Goal: Task Accomplishment & Management: Manage account settings

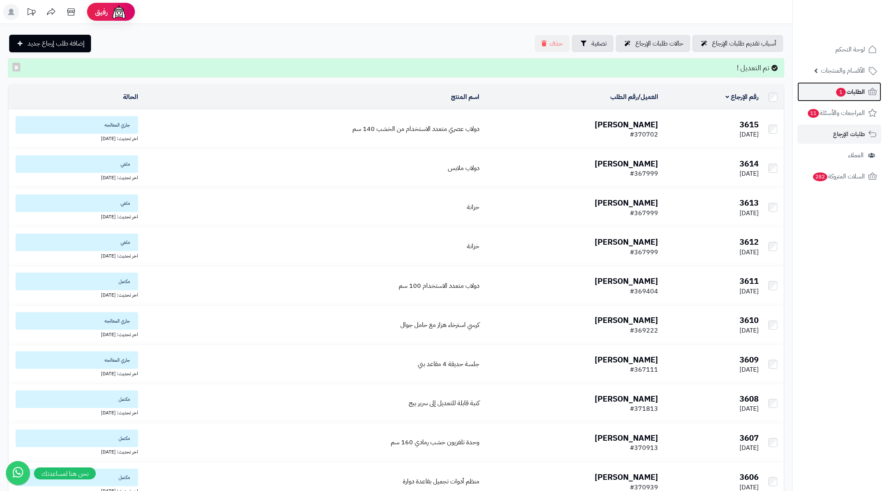
click at [861, 94] on span "الطلبات 1" at bounding box center [850, 91] width 30 height 11
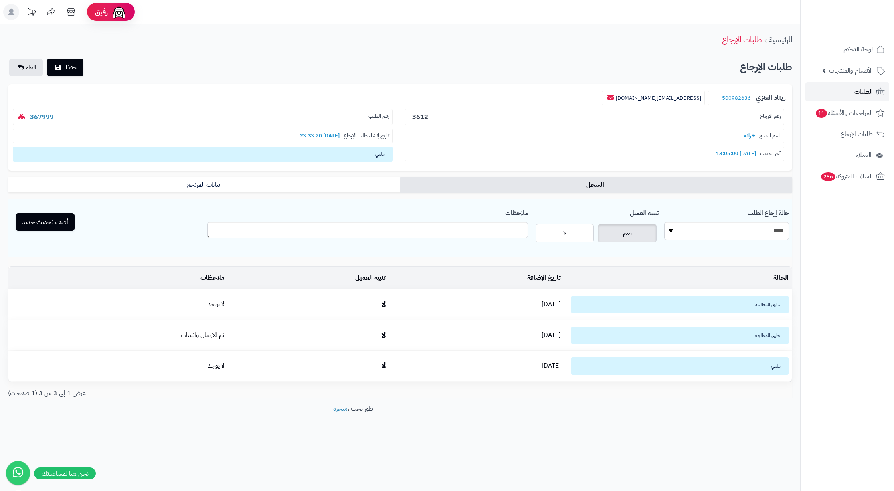
click at [841, 98] on link "الطلبات" at bounding box center [848, 91] width 84 height 19
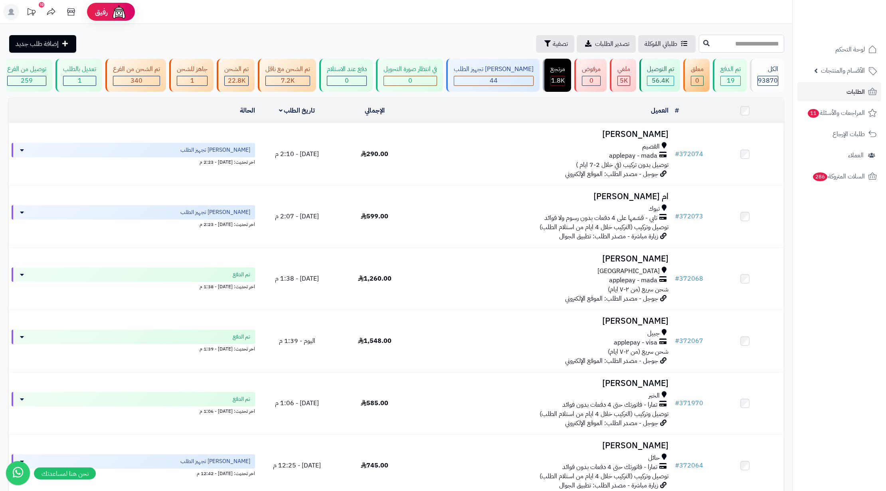
drag, startPoint x: 172, startPoint y: 8, endPoint x: 737, endPoint y: 44, distance: 566.4
paste input "******"
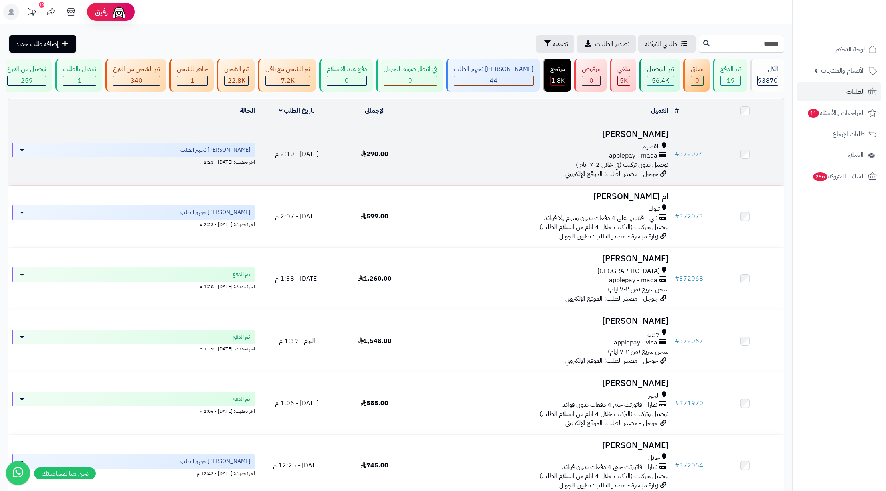
type input "******"
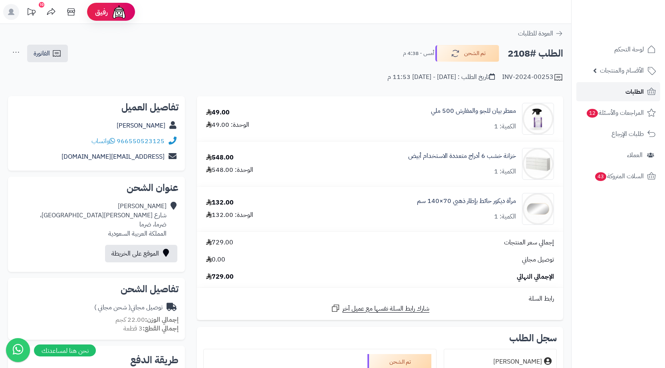
click at [639, 91] on span "الطلبات" at bounding box center [634, 91] width 18 height 11
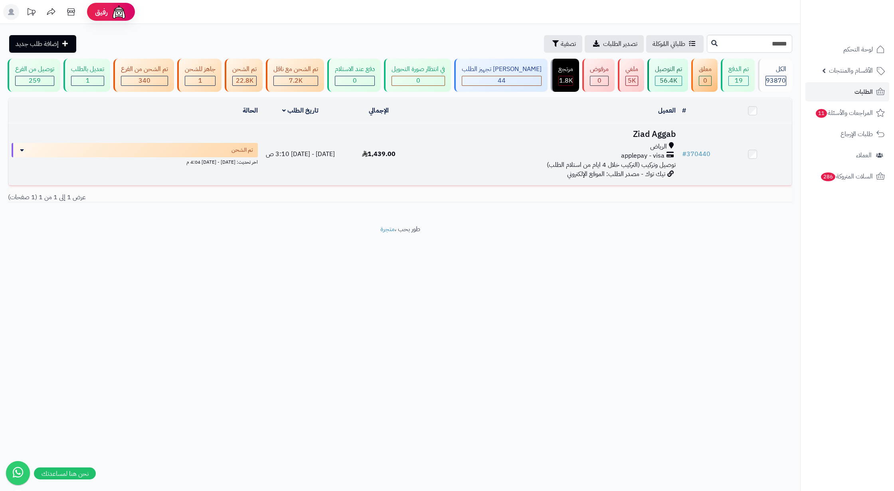
click at [655, 139] on h3 "Ziad Aggab" at bounding box center [548, 134] width 255 height 9
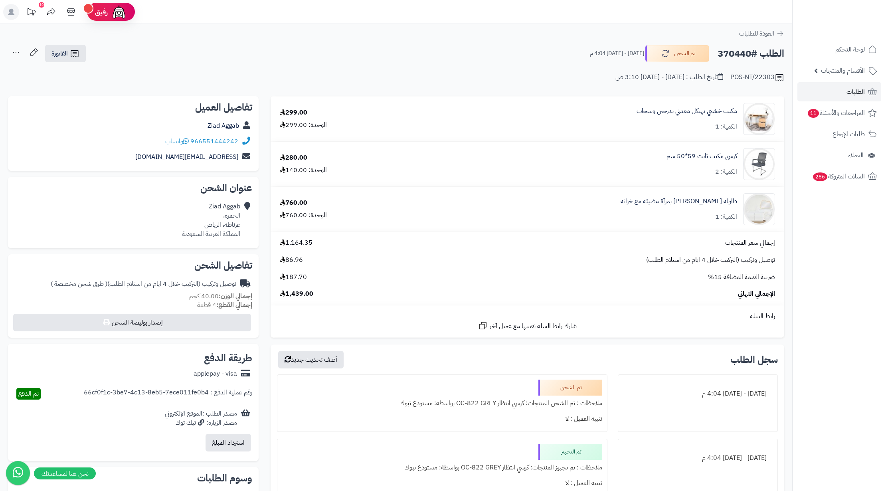
click at [727, 55] on h2 "الطلب #370440" at bounding box center [751, 54] width 67 height 16
copy h2 "370440"
click at [72, 45] on link "الفاتورة" at bounding box center [65, 54] width 41 height 18
click at [87, 71] on link "طباعة الفاتورة" at bounding box center [86, 74] width 85 height 18
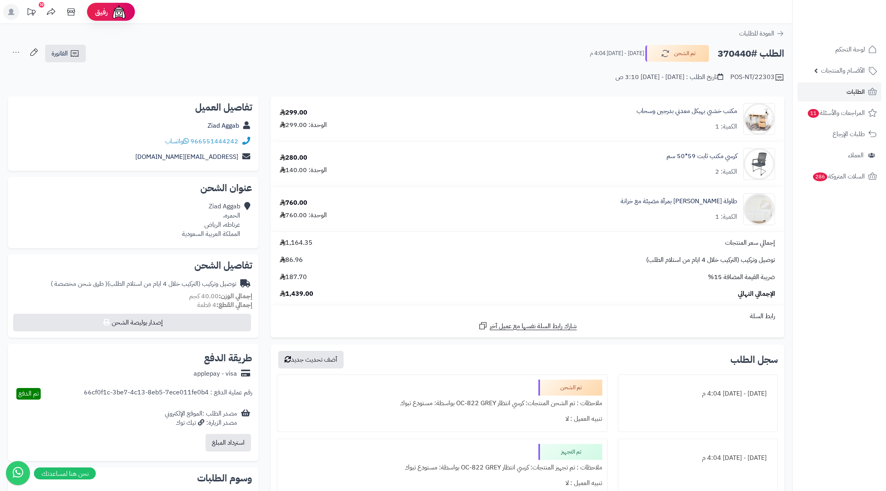
copy h2 "370440"
click at [853, 95] on span "الطلبات" at bounding box center [856, 91] width 18 height 11
